Goal: Task Accomplishment & Management: Use online tool/utility

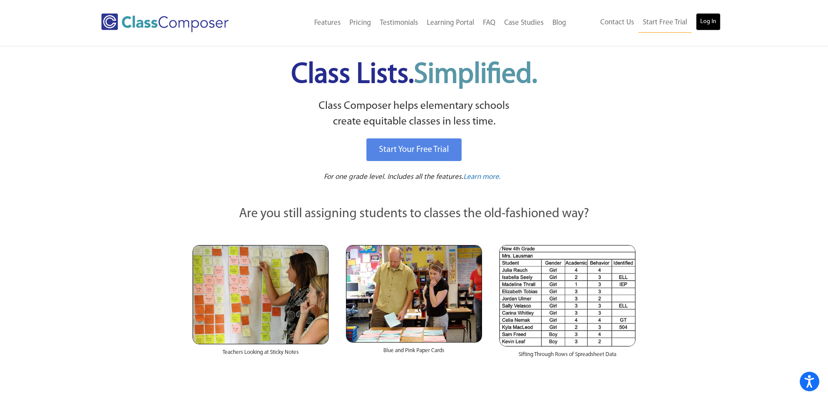
click at [714, 27] on link "Log In" at bounding box center [708, 21] width 25 height 17
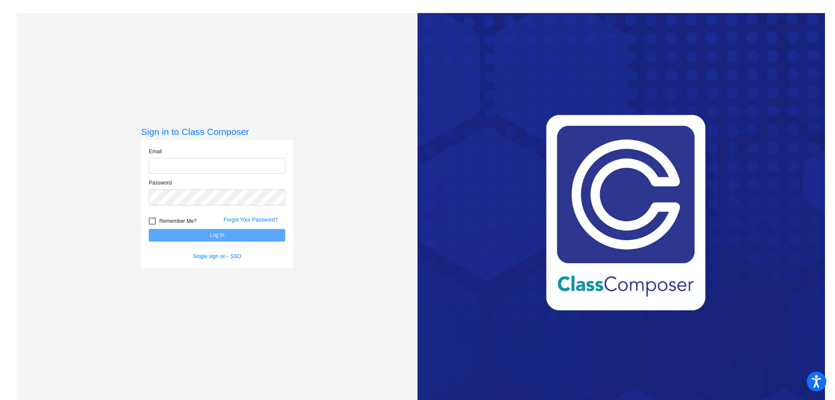
type input "[EMAIL_ADDRESS][DOMAIN_NAME]"
click at [264, 233] on button "Log In" at bounding box center [217, 235] width 137 height 13
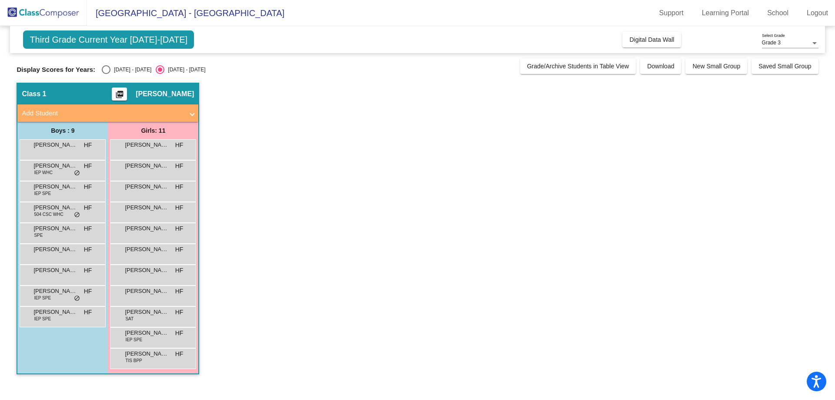
click at [110, 69] on div "Select an option" at bounding box center [106, 69] width 9 height 9
click at [106, 74] on input "[DATE] - [DATE]" at bounding box center [106, 74] width 0 height 0
radio input "true"
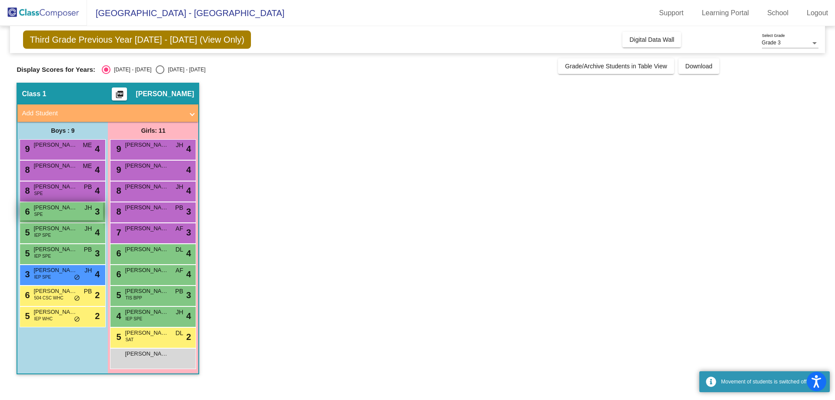
click at [68, 213] on div "6 [PERSON_NAME] SPE JH lock do_not_disturb_alt 3" at bounding box center [61, 211] width 83 height 18
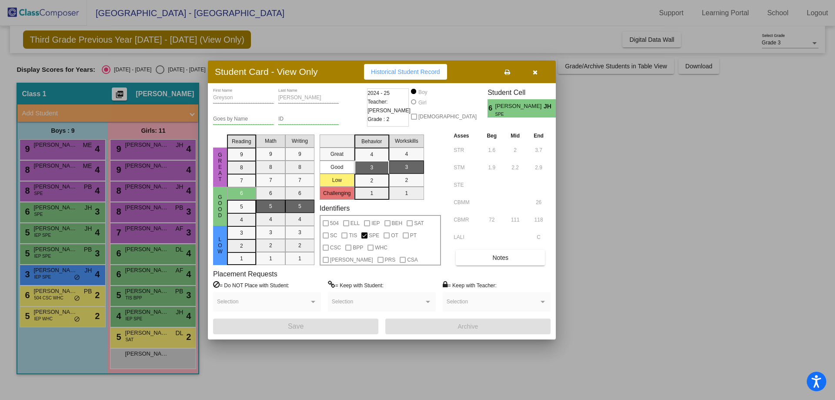
click at [472, 266] on div "Greyson First Name [PERSON_NAME] Last Name Goes by Name ID 2024 - 25 Teacher: […" at bounding box center [381, 211] width 337 height 246
click at [531, 257] on button "Notes" at bounding box center [500, 258] width 89 height 16
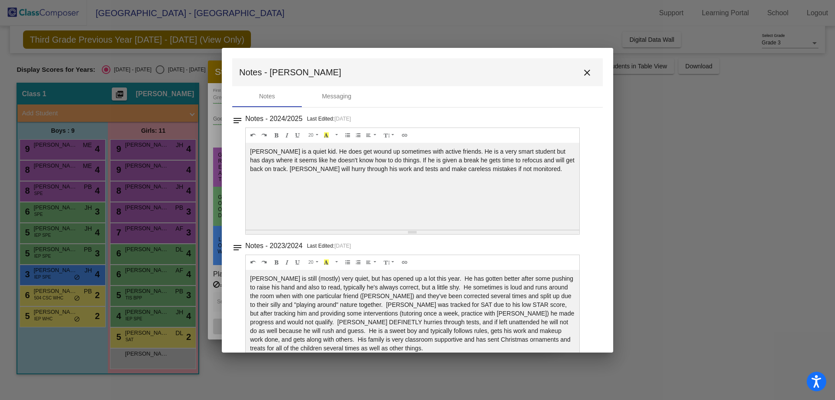
click at [578, 73] on button "close" at bounding box center [586, 71] width 17 height 17
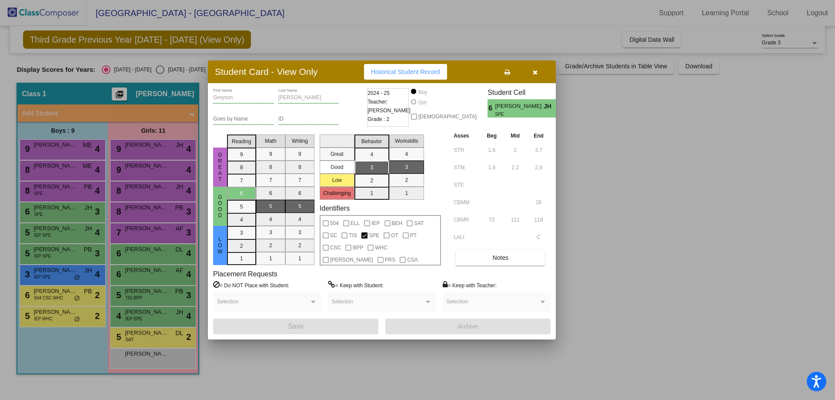
click at [535, 73] on icon "button" at bounding box center [535, 72] width 5 height 6
